Goal: Task Accomplishment & Management: Use online tool/utility

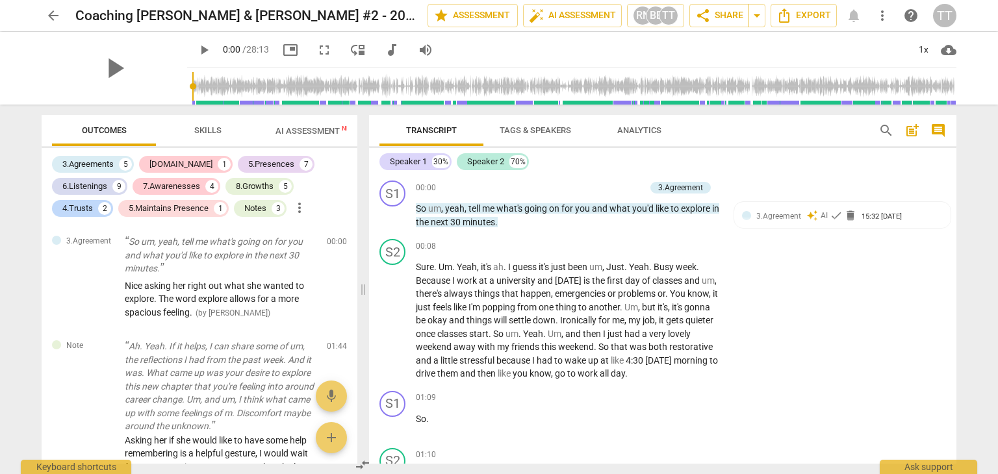
click at [42, 12] on span "arrow_back" at bounding box center [53, 16] width 23 height 16
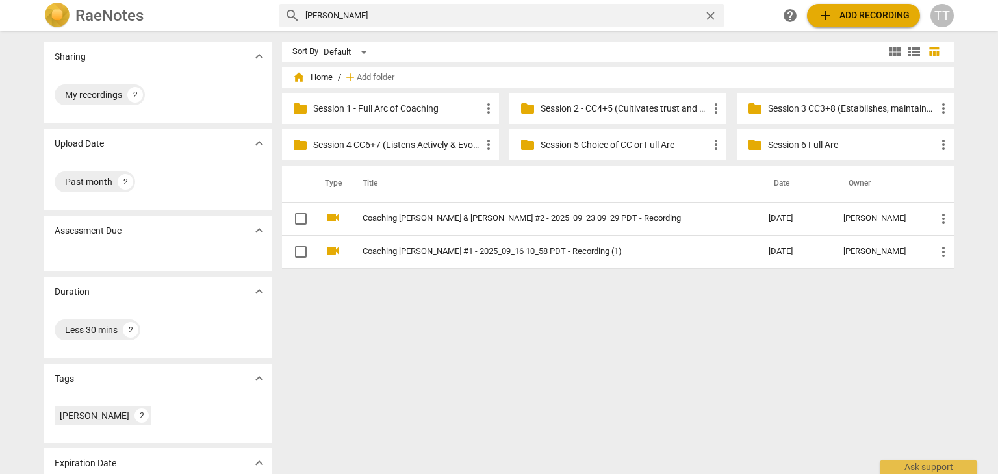
click at [859, 19] on span "add Add recording" at bounding box center [863, 16] width 92 height 16
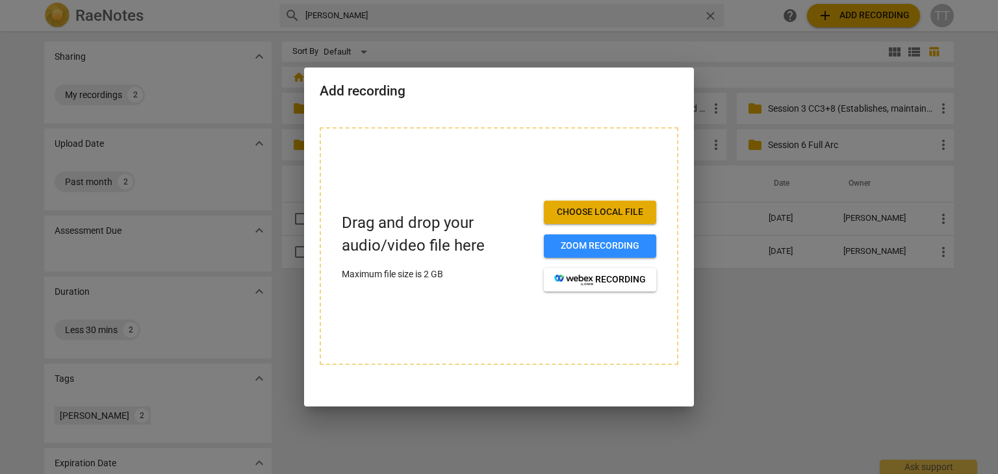
click at [602, 213] on span "Choose local file" at bounding box center [600, 212] width 92 height 13
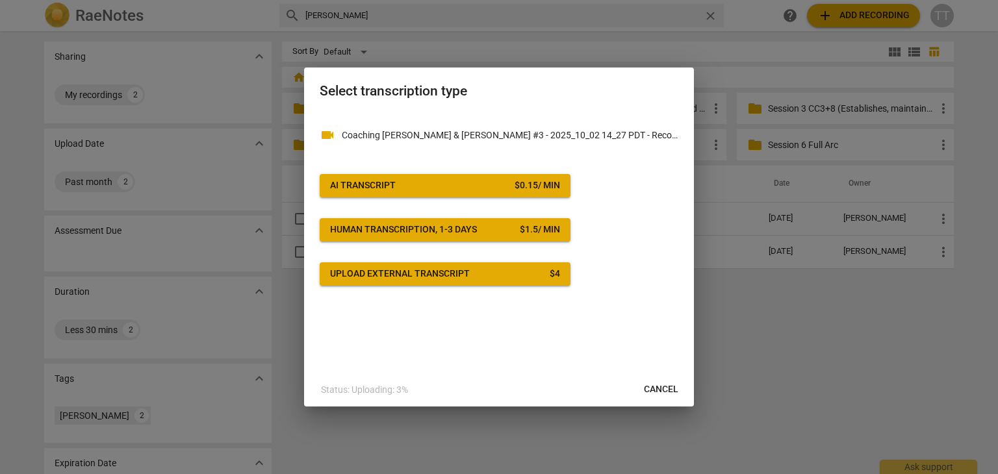
click at [429, 176] on button "AI Transcript $ 0.15 / min" at bounding box center [445, 185] width 251 height 23
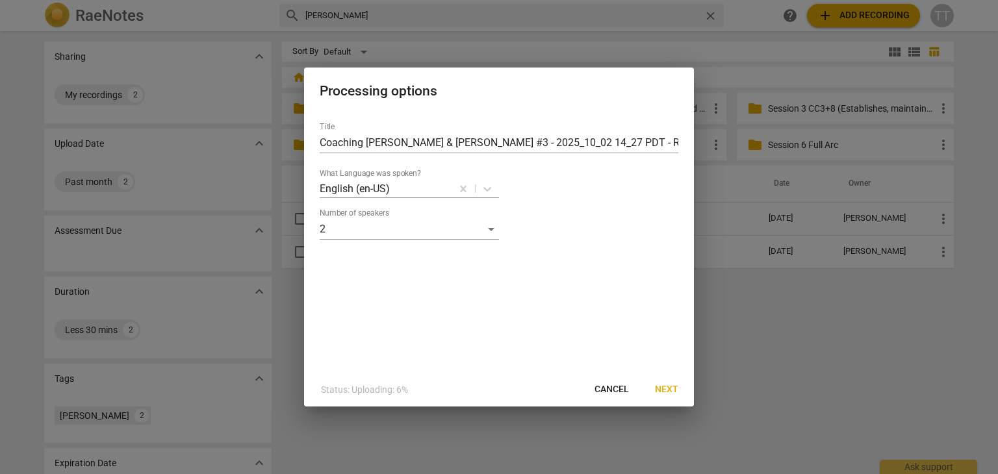
click at [667, 380] on button "Next" at bounding box center [666, 389] width 44 height 23
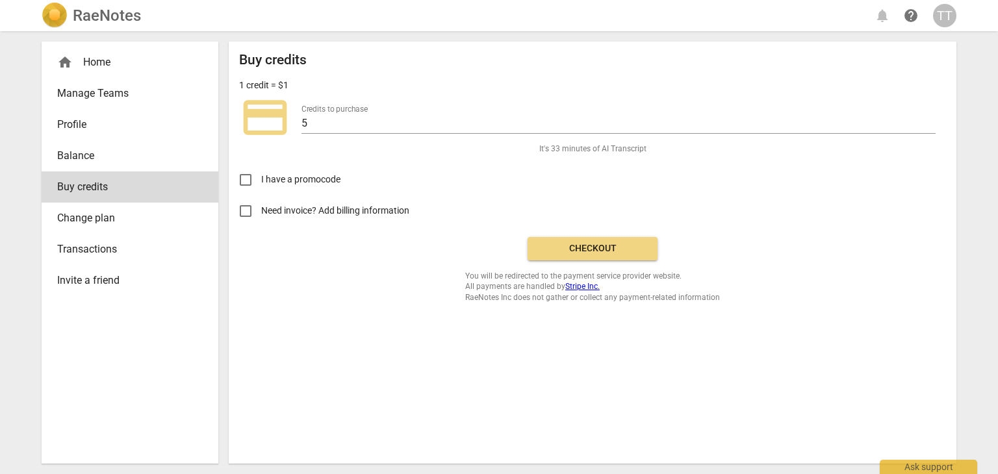
click at [583, 246] on span "Checkout" at bounding box center [592, 248] width 109 height 13
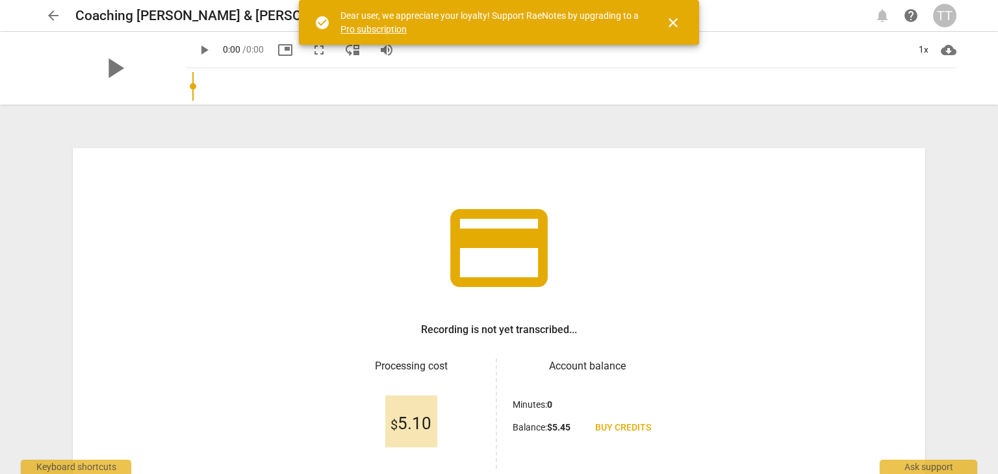
scroll to position [112, 0]
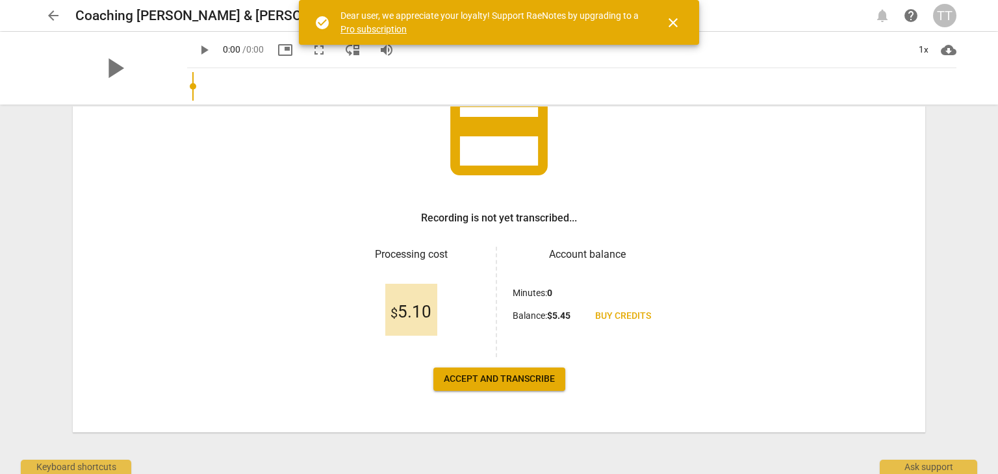
click at [522, 377] on span "Accept and transcribe" at bounding box center [499, 379] width 111 height 13
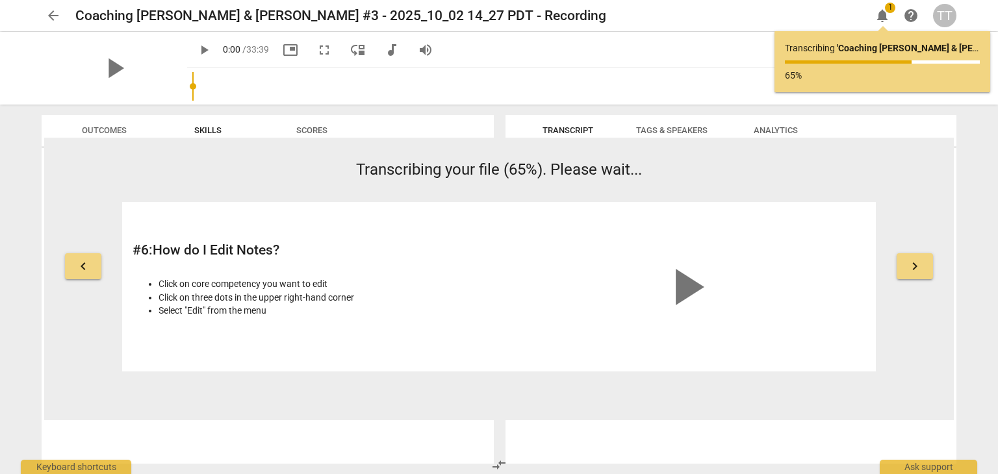
click at [650, 118] on button "Tags & Speakers" at bounding box center [672, 130] width 104 height 31
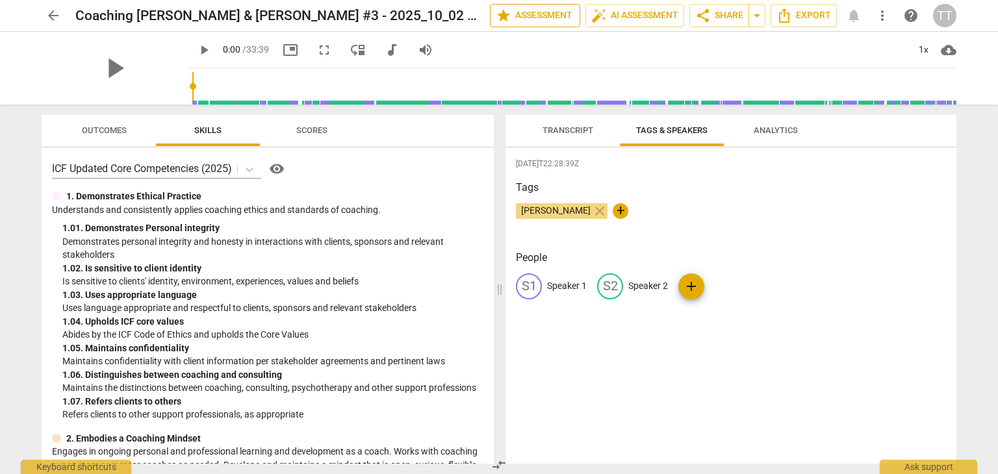
click at [498, 25] on button "star Assessment" at bounding box center [535, 15] width 90 height 23
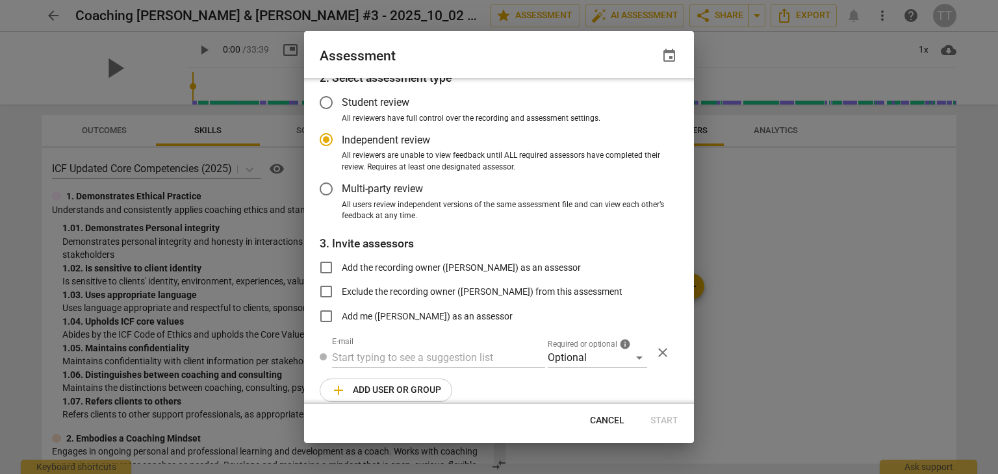
scroll to position [78, 0]
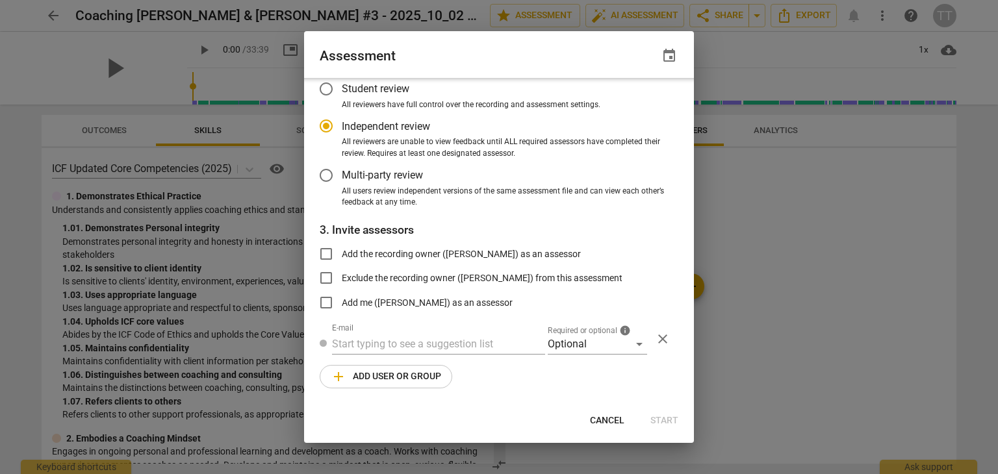
click at [604, 414] on span "Cancel" at bounding box center [607, 420] width 34 height 13
radio input "false"
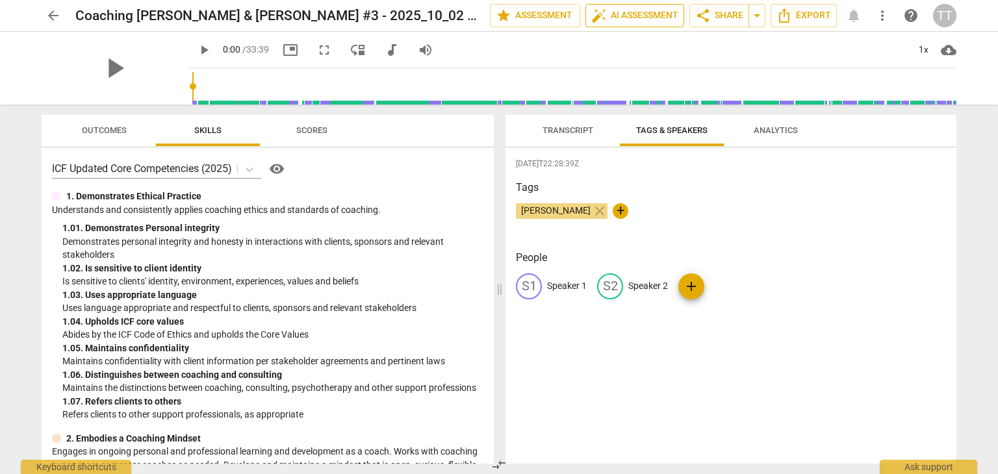
click at [627, 16] on span "auto_fix_high AI Assessment" at bounding box center [634, 16] width 87 height 16
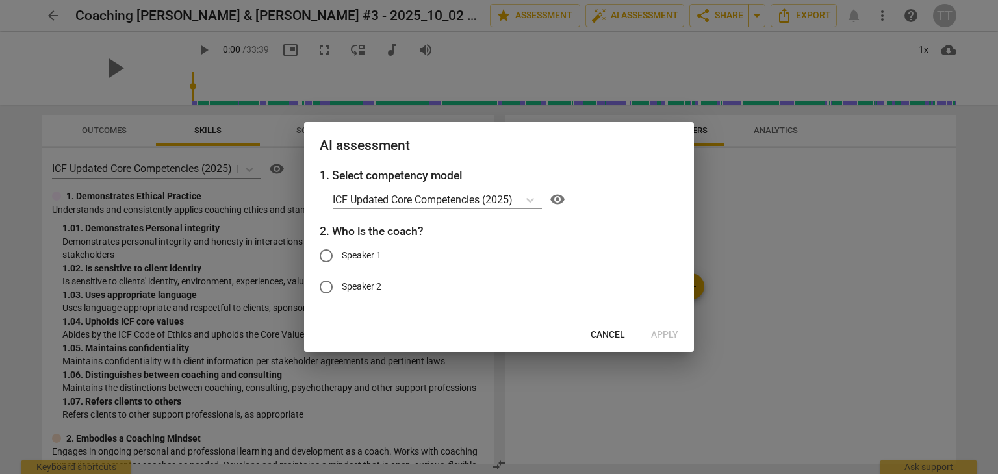
click at [611, 323] on button "Cancel" at bounding box center [607, 334] width 55 height 23
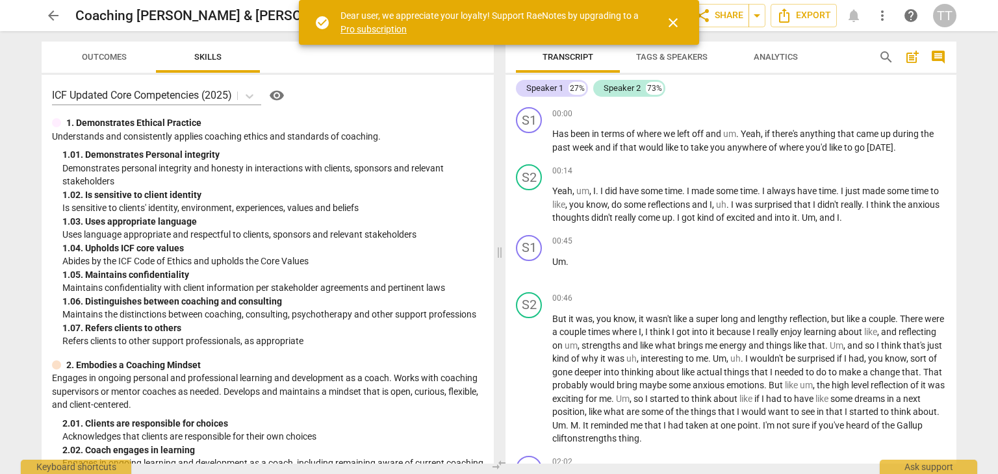
click at [668, 18] on span "close" at bounding box center [673, 23] width 16 height 16
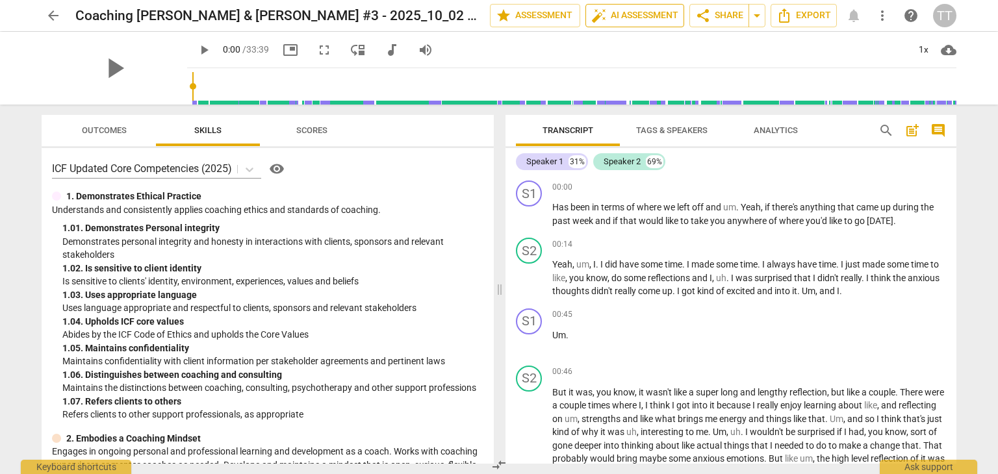
click at [613, 19] on span "auto_fix_high AI Assessment" at bounding box center [634, 16] width 87 height 16
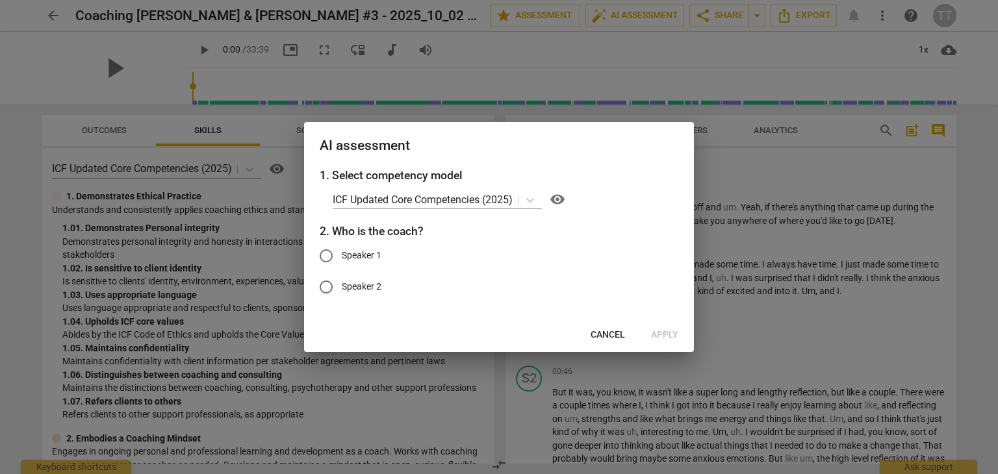
click at [372, 257] on span "Speaker 1" at bounding box center [362, 256] width 40 height 14
click at [342, 257] on input "Speaker 1" at bounding box center [325, 255] width 31 height 31
radio input "true"
click at [669, 342] on button "Apply" at bounding box center [664, 334] width 48 height 23
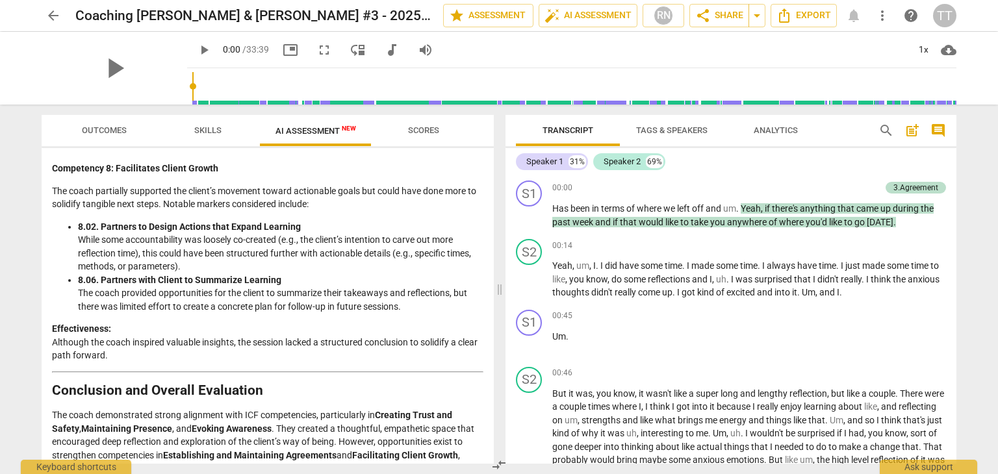
scroll to position [2245, 0]
